Goal: Information Seeking & Learning: Check status

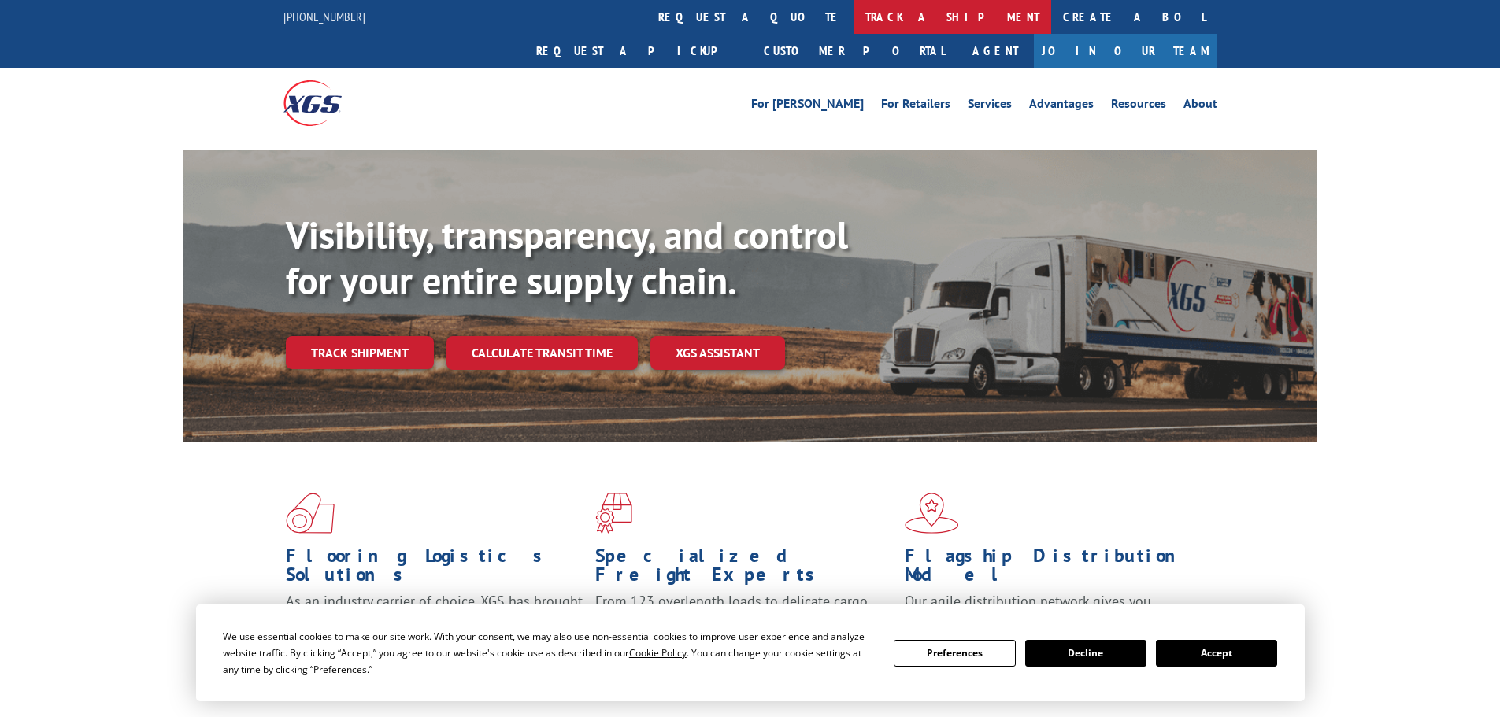
click at [854, 9] on link "track a shipment" at bounding box center [953, 17] width 198 height 34
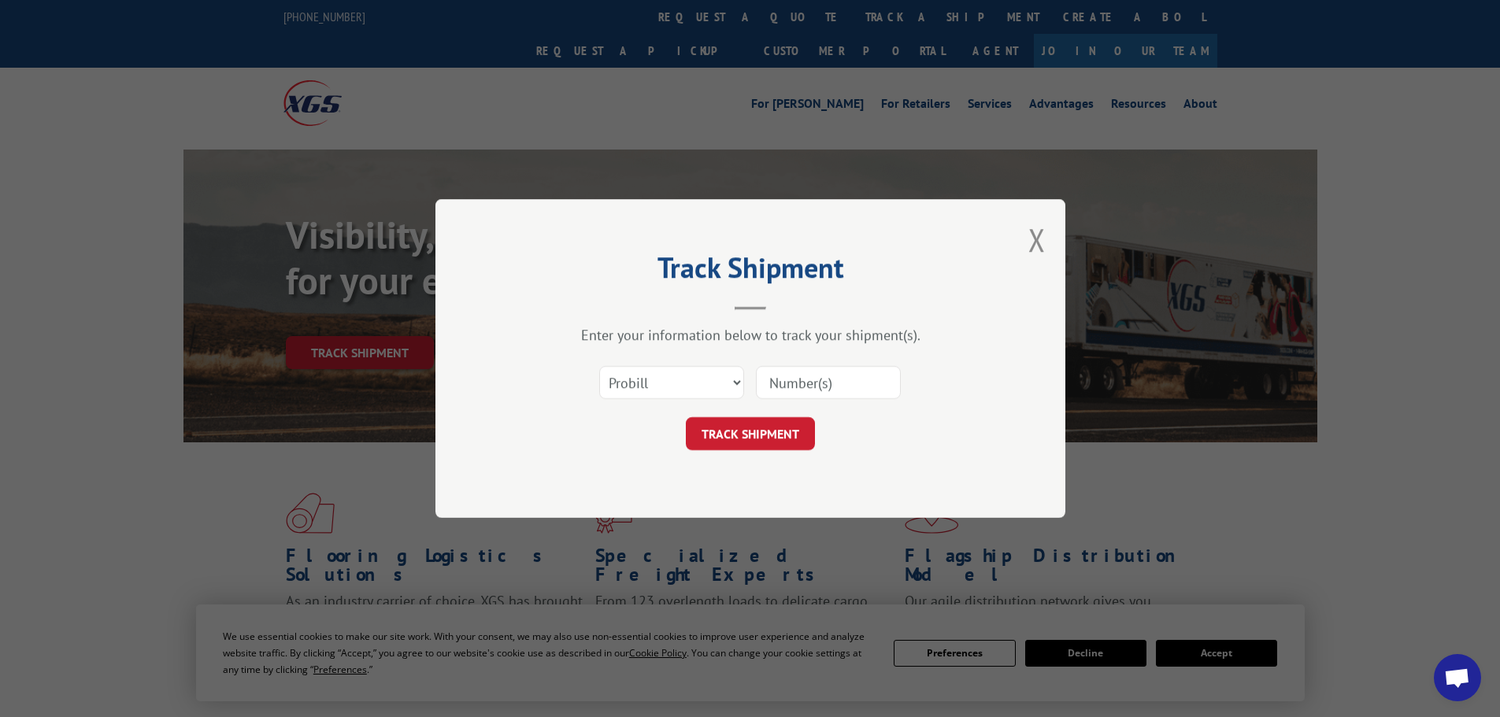
paste input "15472295"
type input "15472295"
click at [757, 435] on button "TRACK SHIPMENT" at bounding box center [750, 433] width 129 height 33
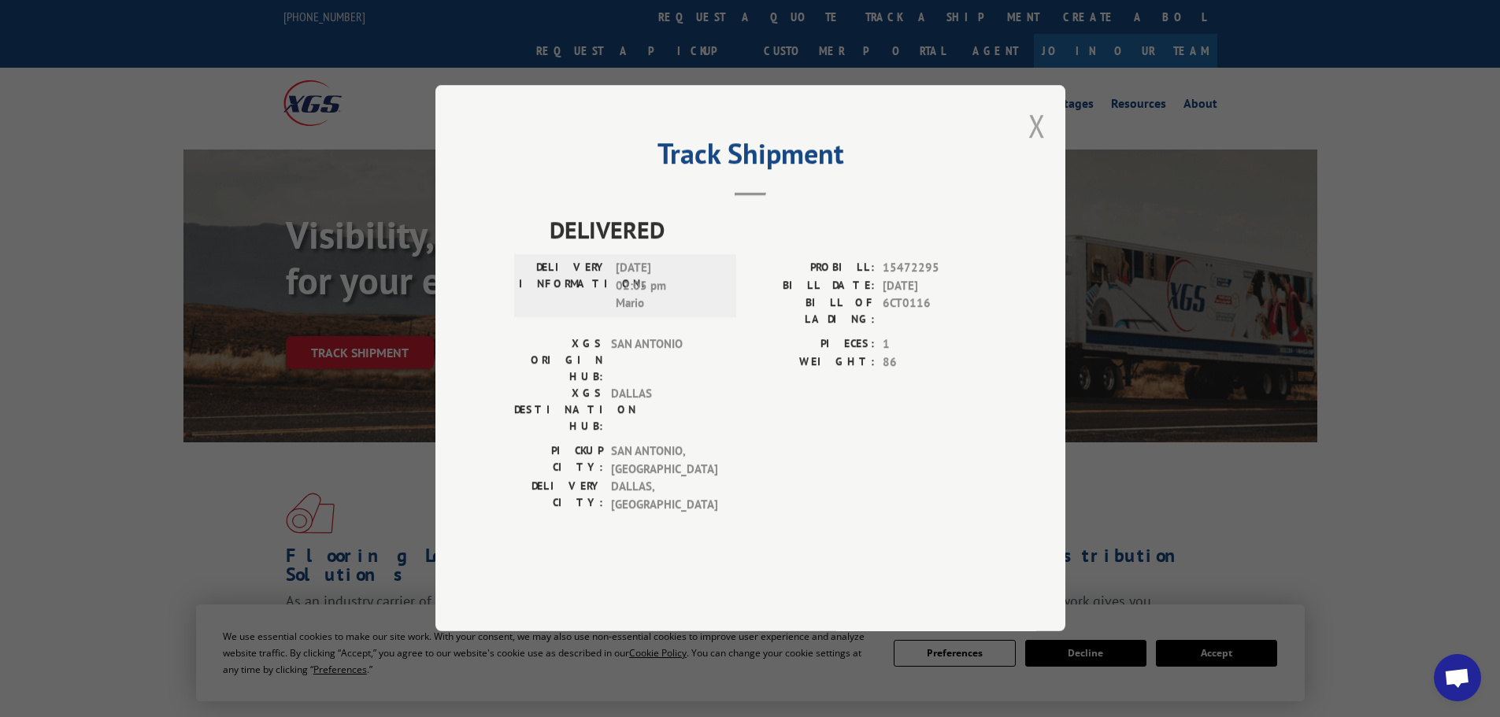
drag, startPoint x: 1038, startPoint y: 172, endPoint x: 979, endPoint y: 149, distance: 63.3
click at [1039, 146] on button "Close modal" at bounding box center [1036, 126] width 17 height 42
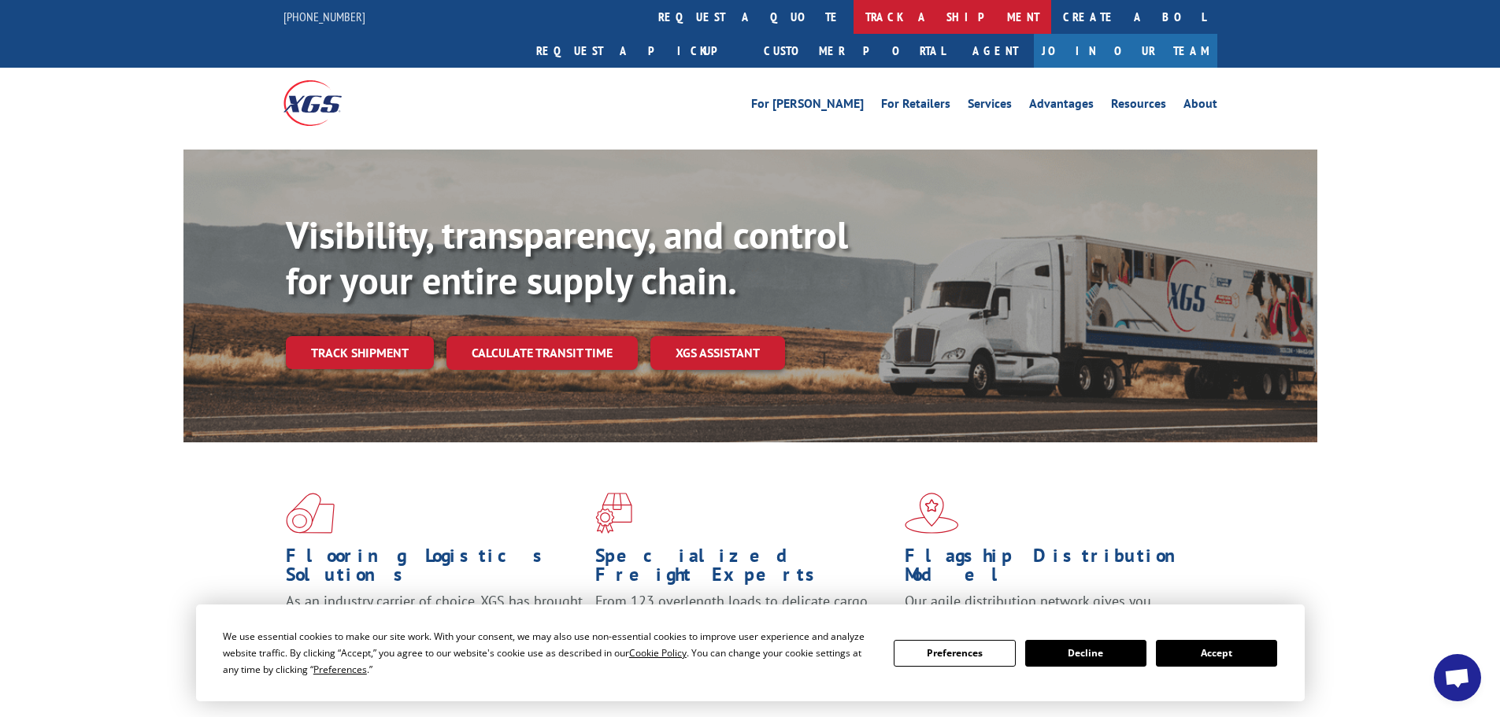
click at [854, 20] on link "track a shipment" at bounding box center [953, 17] width 198 height 34
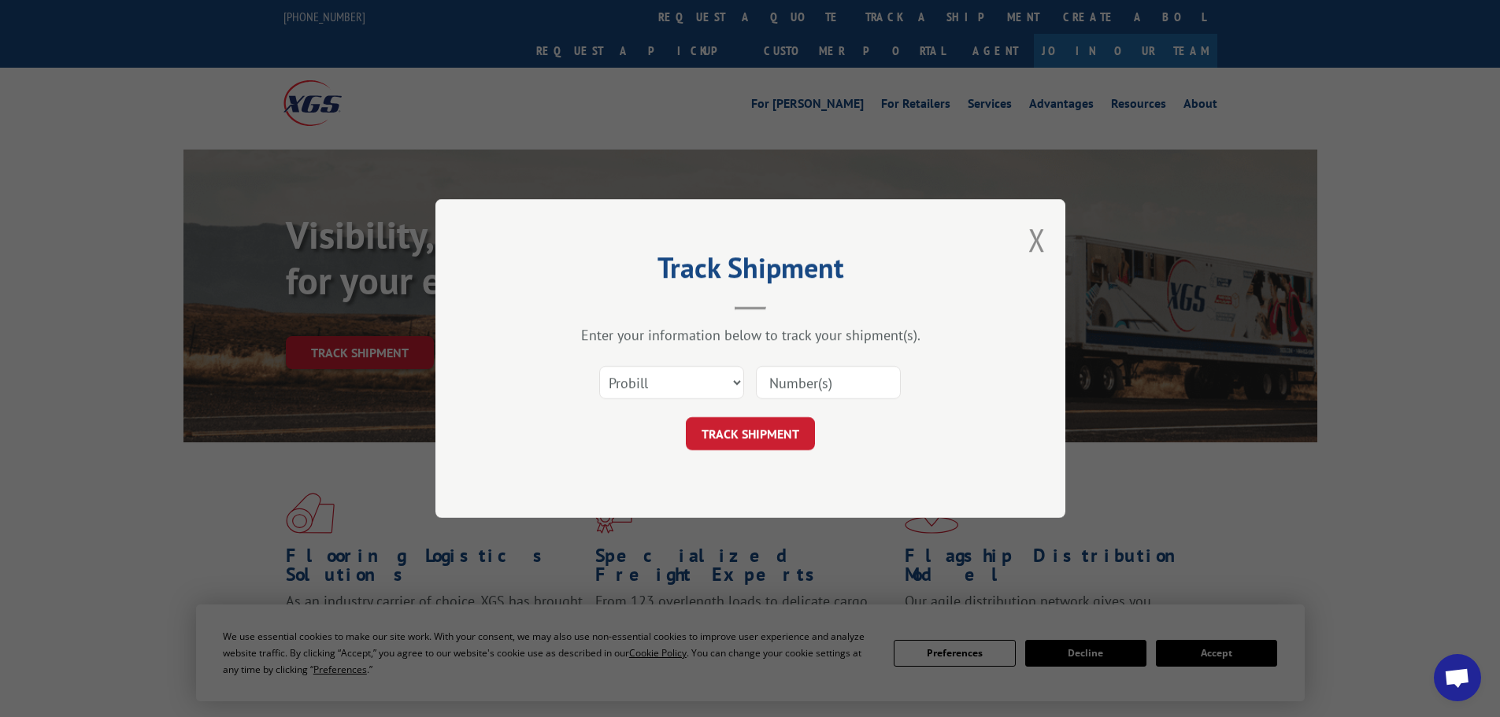
paste input "15472298"
type input "15472298"
click at [776, 430] on button "TRACK SHIPMENT" at bounding box center [750, 433] width 129 height 33
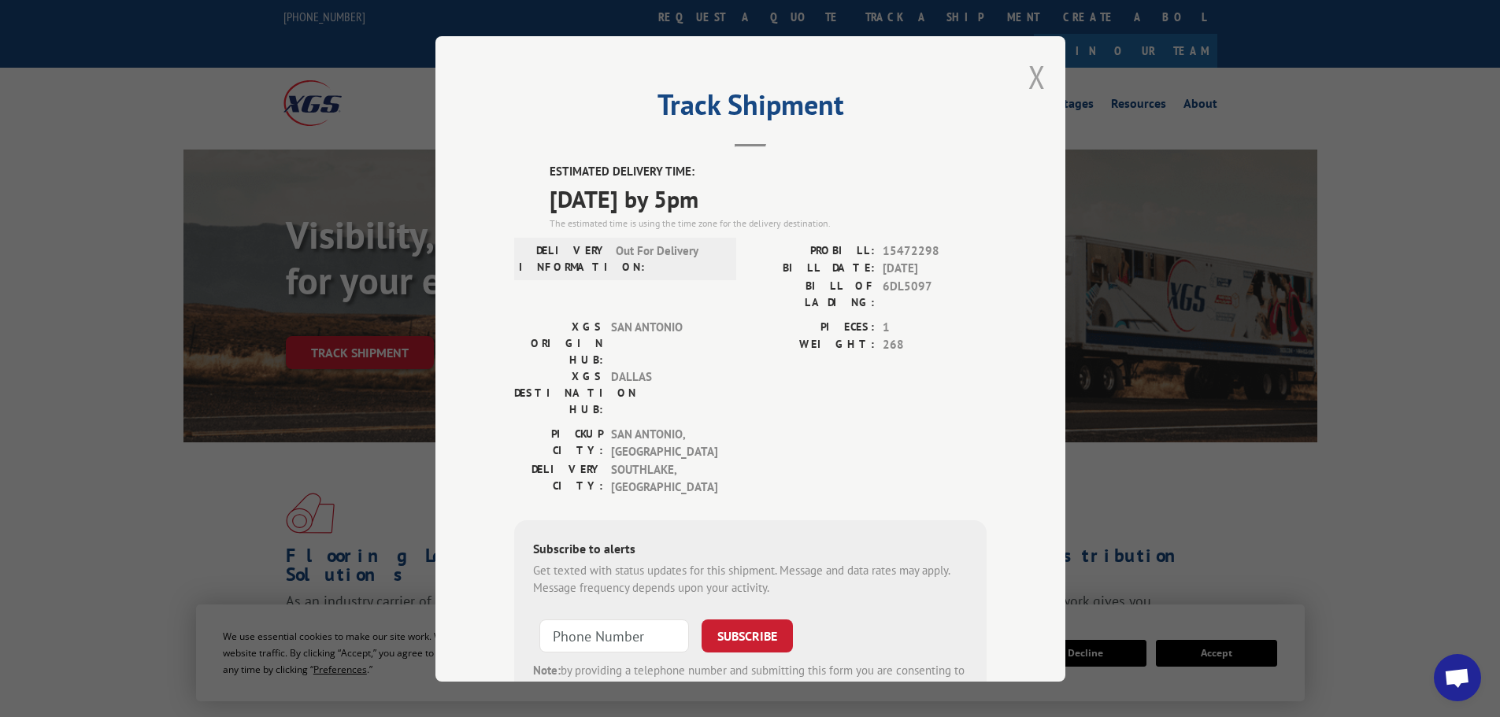
click at [1035, 76] on button "Close modal" at bounding box center [1036, 77] width 17 height 42
